Goal: Transaction & Acquisition: Purchase product/service

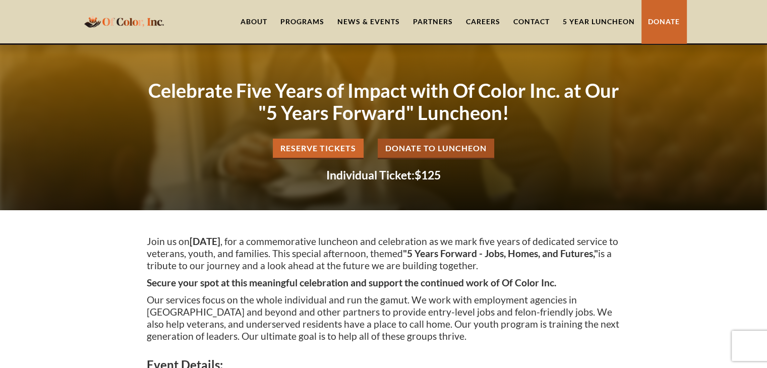
click at [455, 148] on link "Donate to Luncheon" at bounding box center [436, 149] width 117 height 21
click at [571, 21] on link "5 Year Luncheon" at bounding box center [599, 21] width 85 height 43
click at [591, 23] on link "5 Year Luncheon" at bounding box center [599, 21] width 85 height 43
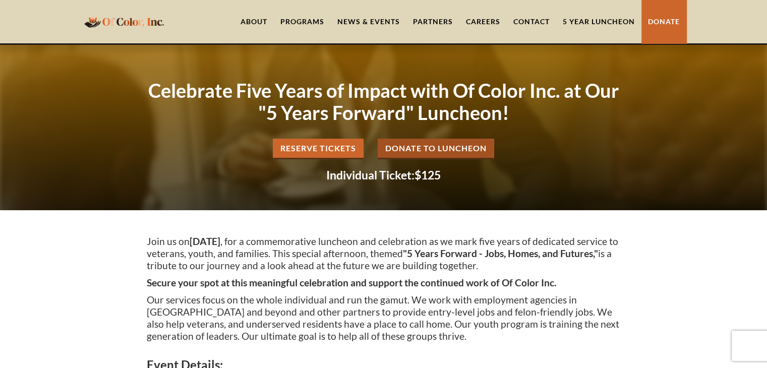
click at [451, 146] on link "Donate to Luncheon" at bounding box center [436, 149] width 117 height 21
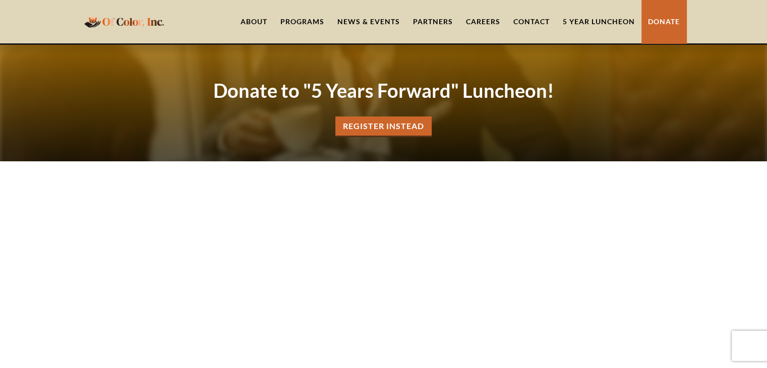
scroll to position [55, 0]
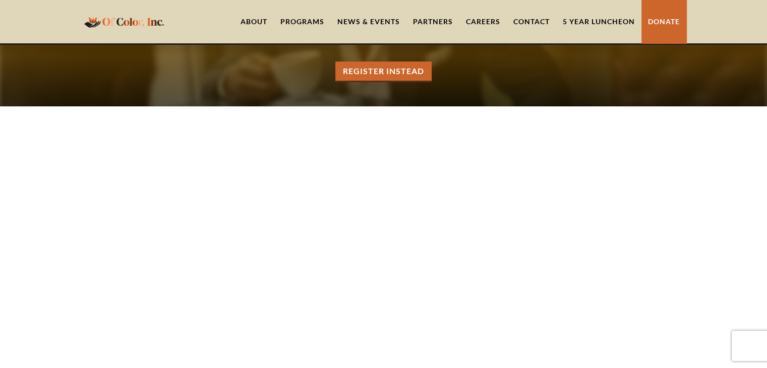
click at [579, 22] on link "5 Year Luncheon" at bounding box center [599, 21] width 85 height 43
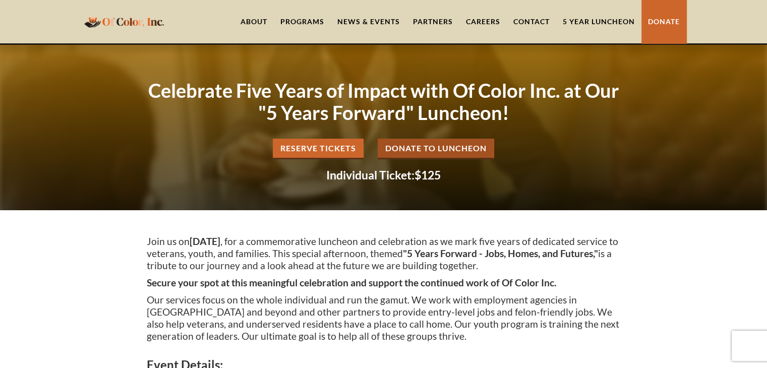
click at [588, 29] on link "5 Year Luncheon" at bounding box center [599, 21] width 85 height 43
click at [582, 22] on link "5 Year Luncheon" at bounding box center [599, 21] width 85 height 43
click at [468, 145] on link "Donate to Luncheon" at bounding box center [436, 149] width 117 height 21
